Goal: Find specific page/section: Find specific page/section

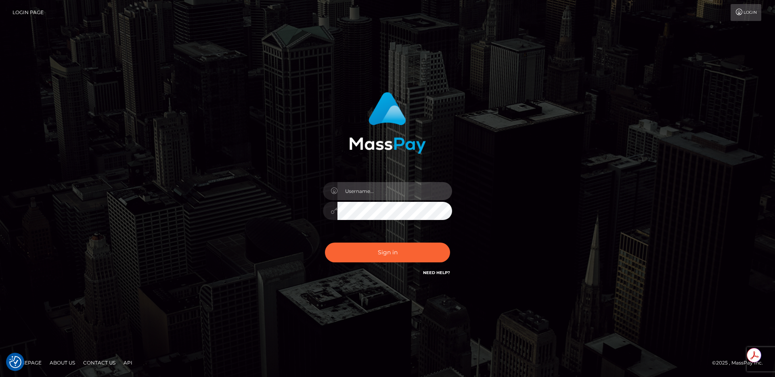
type input "egblue"
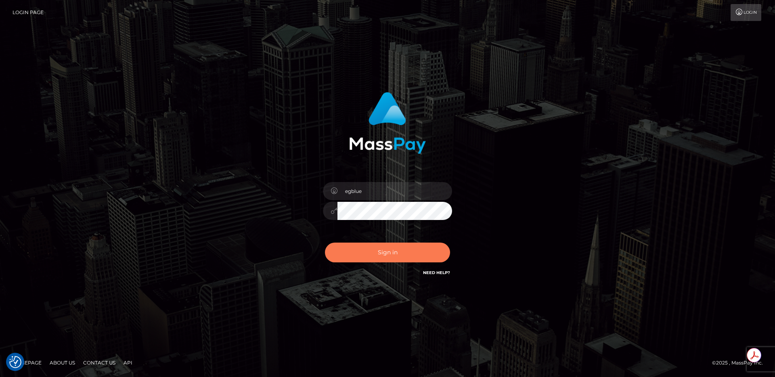
click at [399, 251] on button "Sign in" at bounding box center [387, 253] width 125 height 20
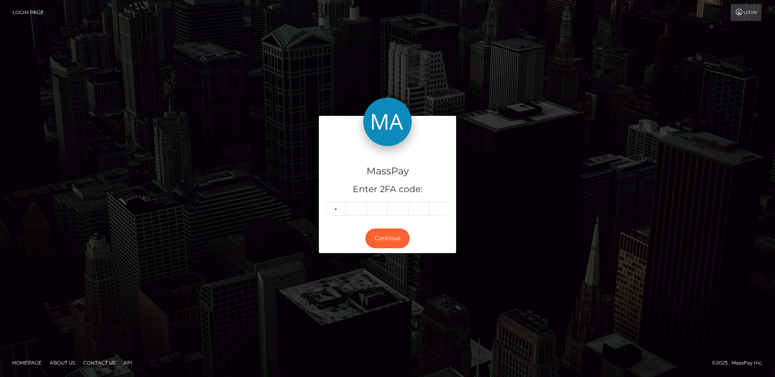
type input "0"
type input "1"
type input "6"
type input "4"
type input "2"
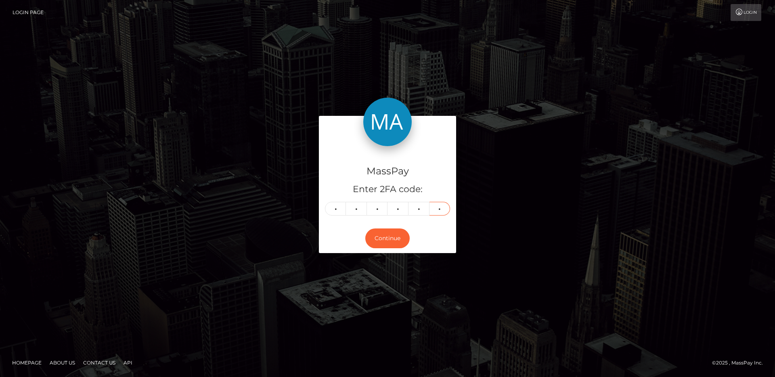
type input "9"
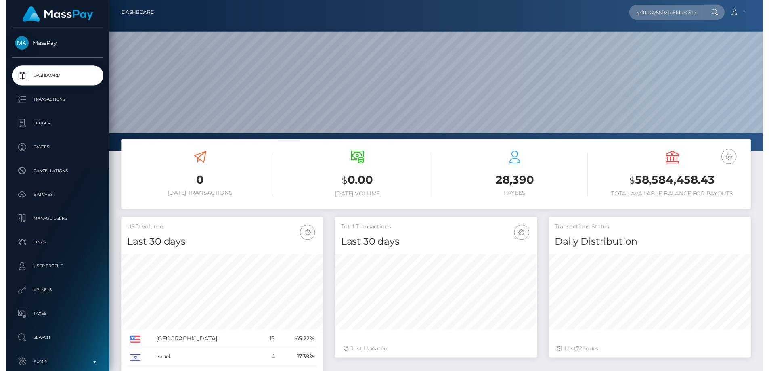
scroll to position [0, 8]
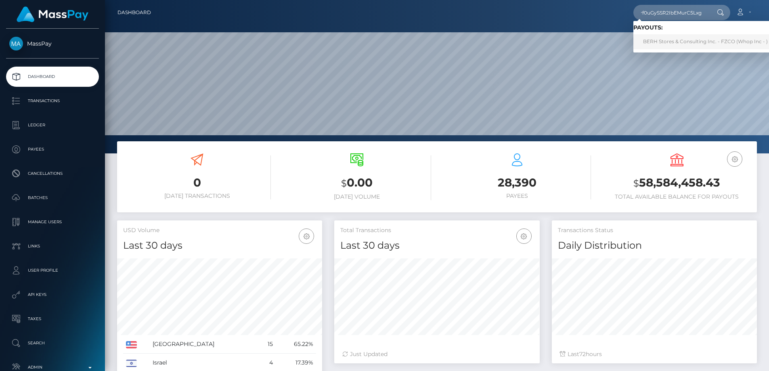
type input "yrf0uGySSR2IbEMurC5Lxg"
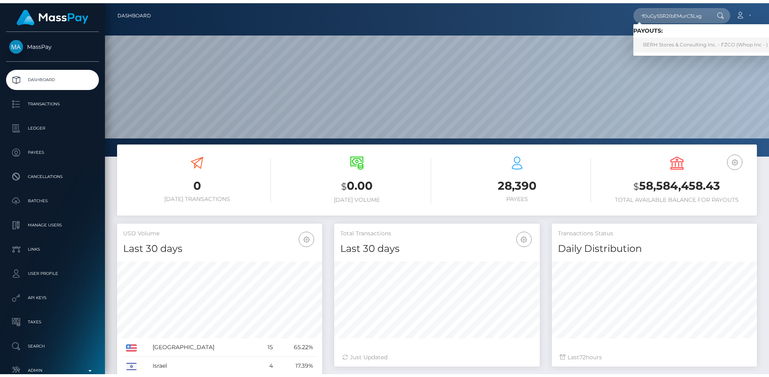
scroll to position [0, 0]
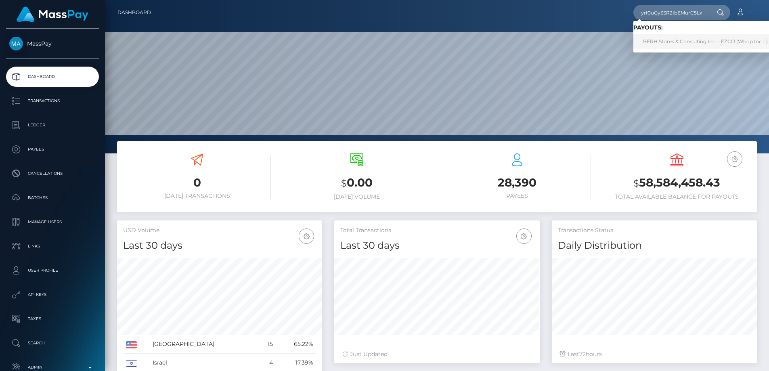
click at [674, 39] on link "BERH Stores & Consulting Inc. - FZCO (Whop Inc - )" at bounding box center [705, 41] width 144 height 15
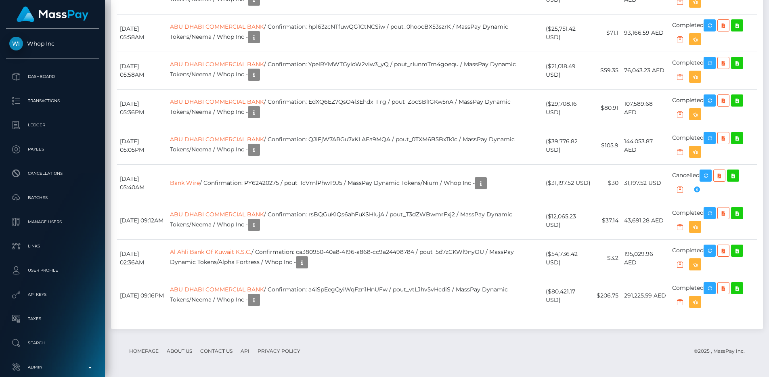
scroll to position [97, 205]
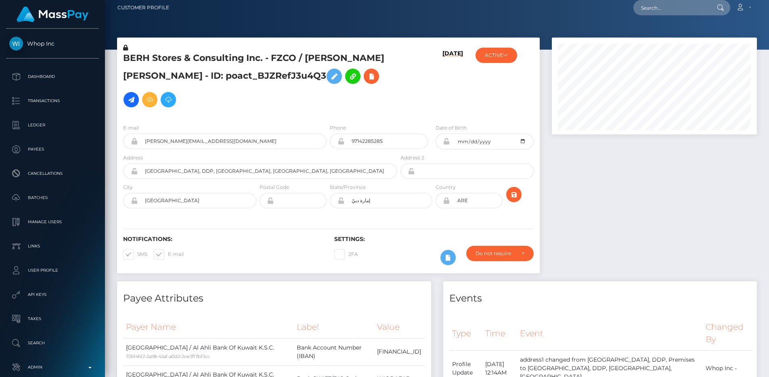
scroll to position [0, 0]
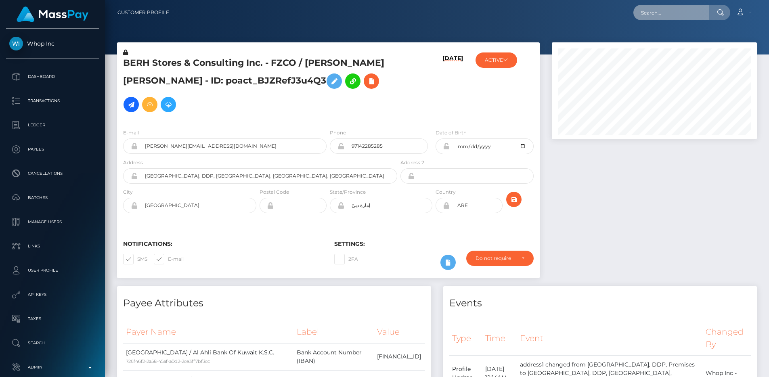
click at [649, 18] on input "text" at bounding box center [671, 12] width 76 height 15
paste input "pout_F36DG3PFCTtnQ"
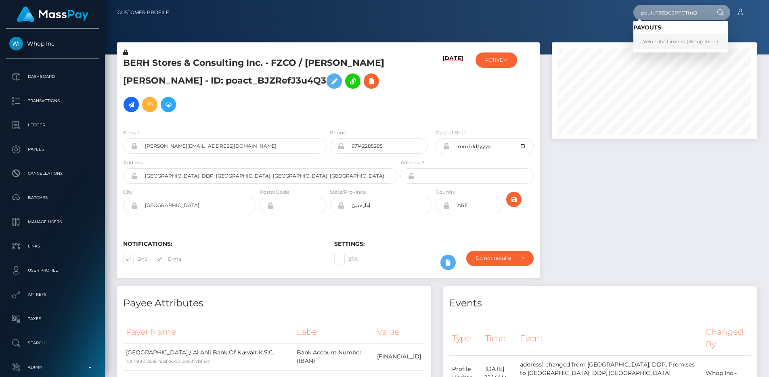
type input "pout_F36DG3PFCTtnQ"
click at [684, 36] on link "Velo Labs Limited (Whop Inc - )" at bounding box center [680, 41] width 94 height 15
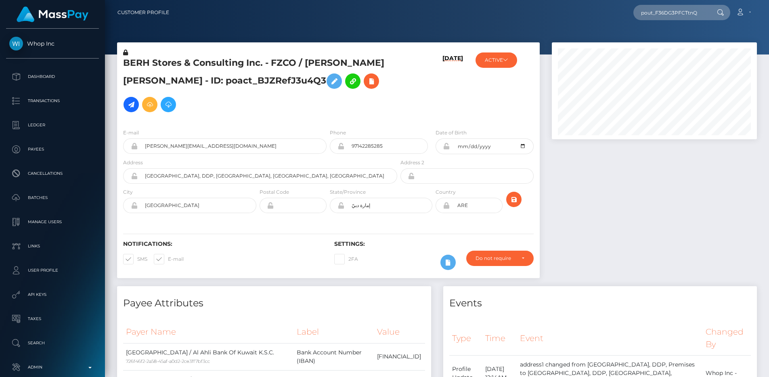
click at [600, 185] on div at bounding box center [654, 164] width 217 height 244
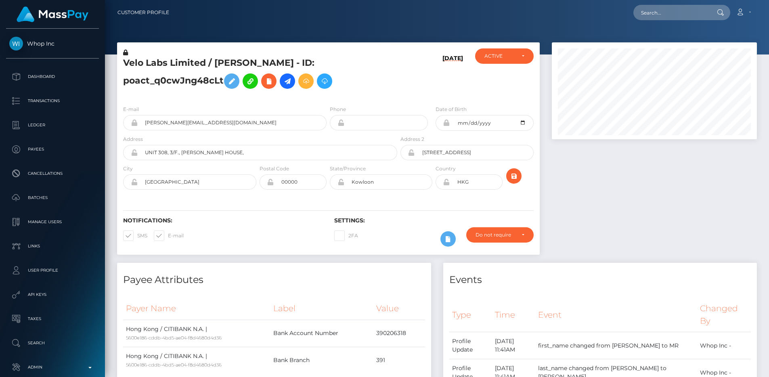
scroll to position [97, 205]
click at [292, 219] on h6 "Notifications:" at bounding box center [222, 220] width 199 height 7
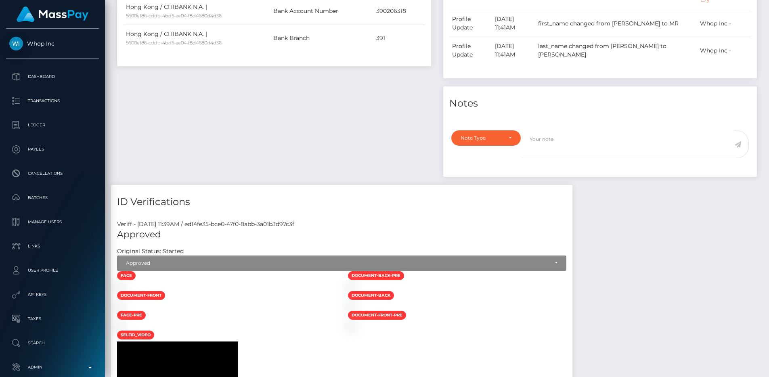
scroll to position [1284, 0]
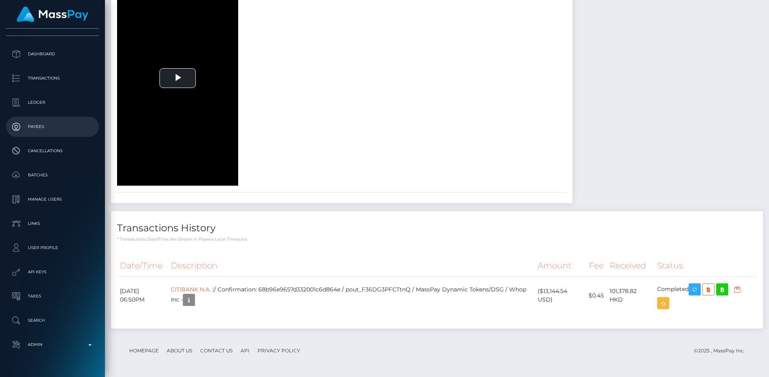
scroll to position [42, 0]
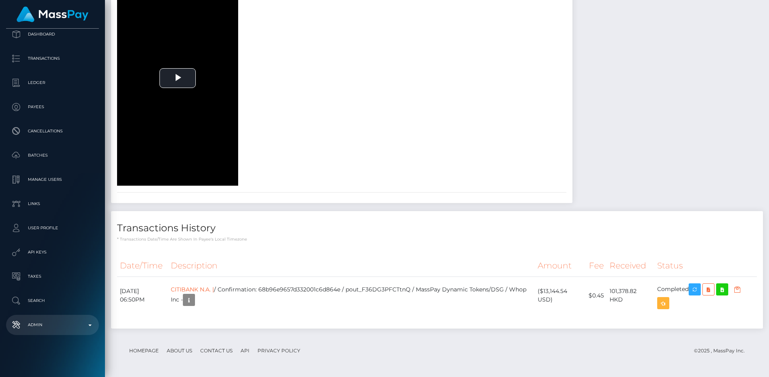
click at [54, 328] on p "Admin" at bounding box center [52, 325] width 86 height 12
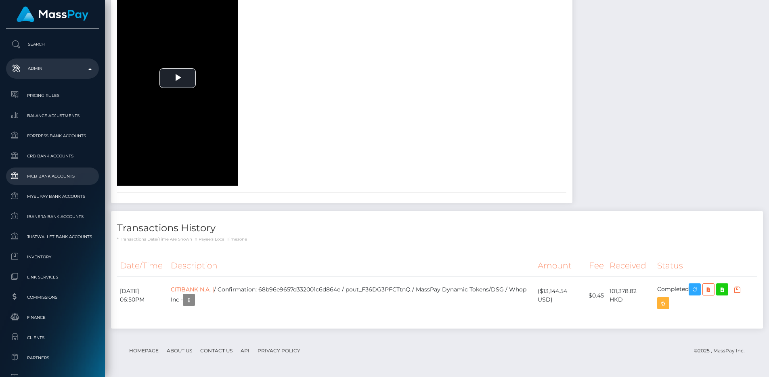
scroll to position [444, 0]
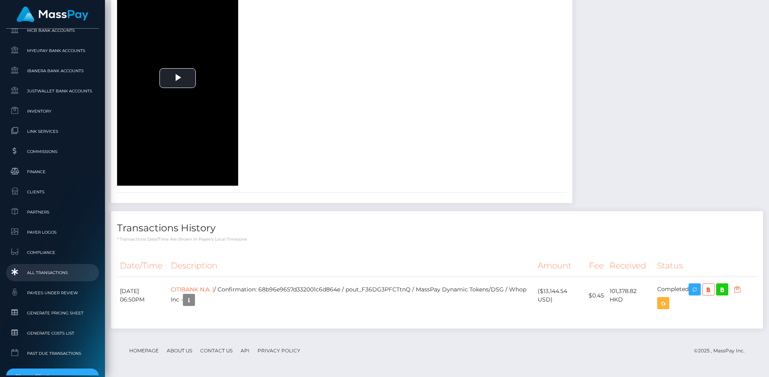
click at [59, 268] on span "All Transactions" at bounding box center [52, 272] width 86 height 9
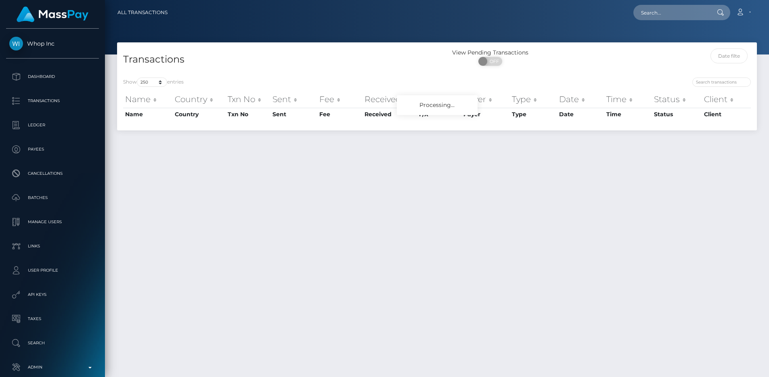
select select "250"
click at [360, 46] on div "Transactions View Pending Transactions ON OFF" at bounding box center [437, 56] width 640 height 29
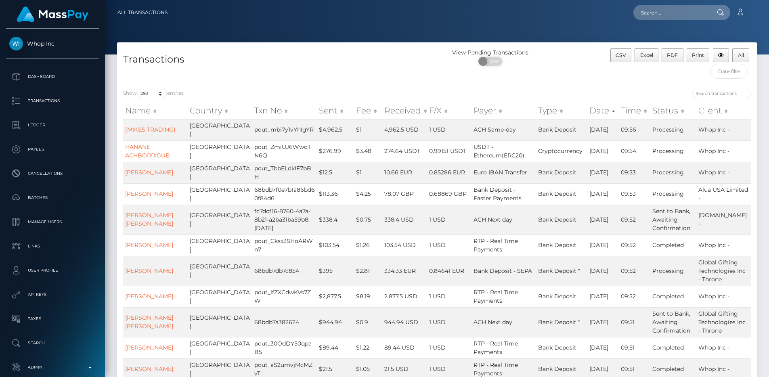
click at [329, 66] on h4 "Transactions" at bounding box center [277, 59] width 308 height 14
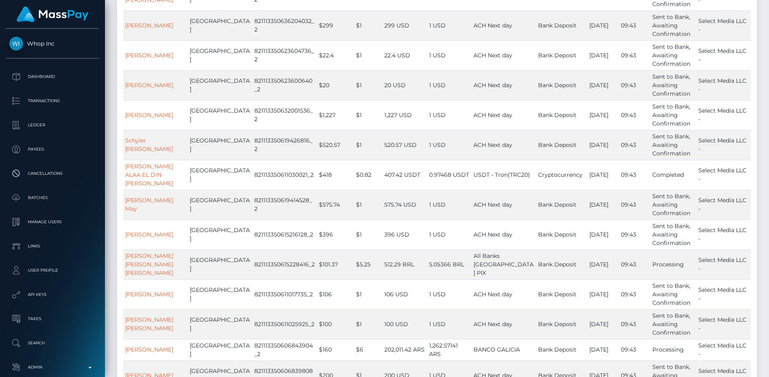
scroll to position [1124, 0]
